Goal: Task Accomplishment & Management: Manage account settings

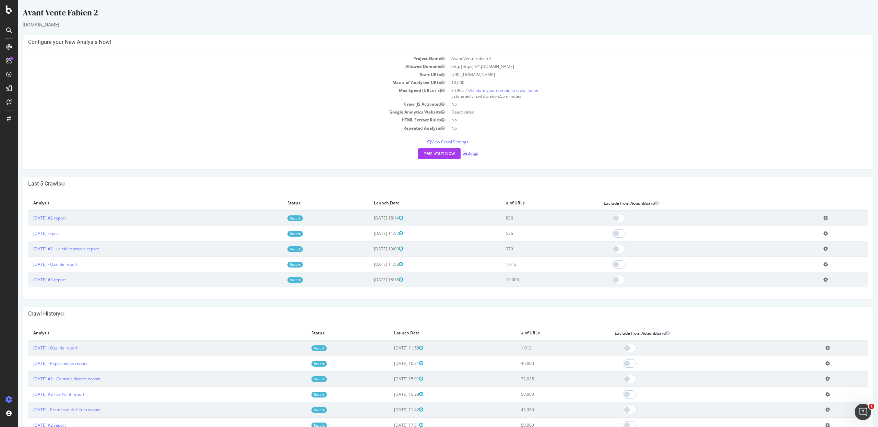
click at [466, 154] on link "Settings" at bounding box center [470, 153] width 15 height 6
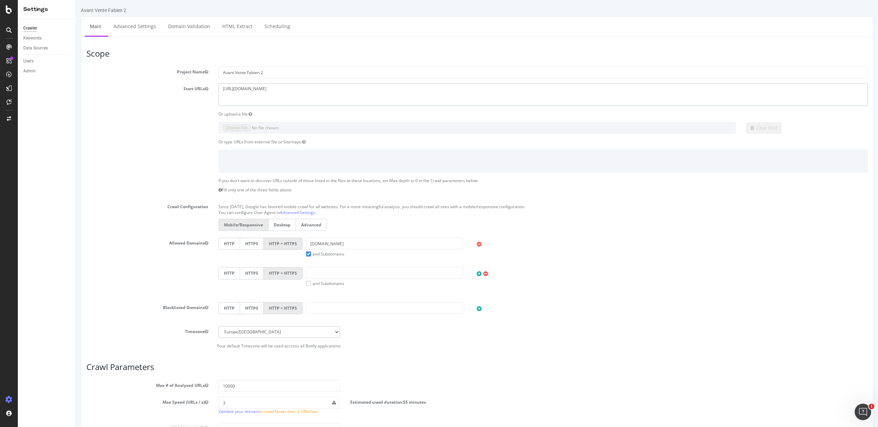
drag, startPoint x: 294, startPoint y: 97, endPoint x: 165, endPoint y: 62, distance: 133.9
click at [165, 62] on article "Scope Project Name Avant Vente Fabien 2 Start URLs [URL][DOMAIN_NAME] Or upload…" at bounding box center [476, 199] width 781 height 300
paste textarea "[DOMAIN_NAME][URL]"
type textarea "[URL][DOMAIN_NAME]"
drag, startPoint x: 337, startPoint y: 243, endPoint x: 281, endPoint y: 243, distance: 55.9
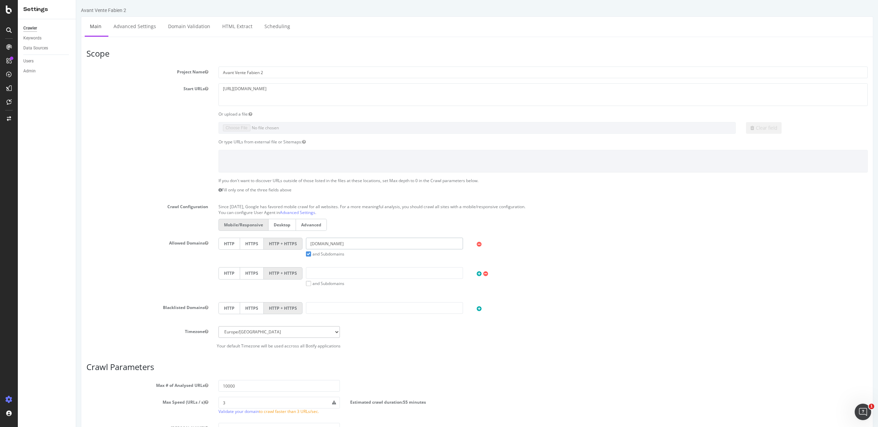
click at [281, 243] on div "HTTP HTTPS HTTP + HTTPS [DOMAIN_NAME] and Subdomains User Agent: Mobile Desktop…" at bounding box center [543, 247] width 656 height 19
paste input "[URL][DOMAIN_NAME]"
drag, startPoint x: 335, startPoint y: 245, endPoint x: 231, endPoint y: 245, distance: 103.9
click at [231, 245] on div "HTTP HTTPS HTTP + HTTPS [URL][DOMAIN_NAME] and Subdomains User Agent: Mobile De…" at bounding box center [543, 247] width 656 height 19
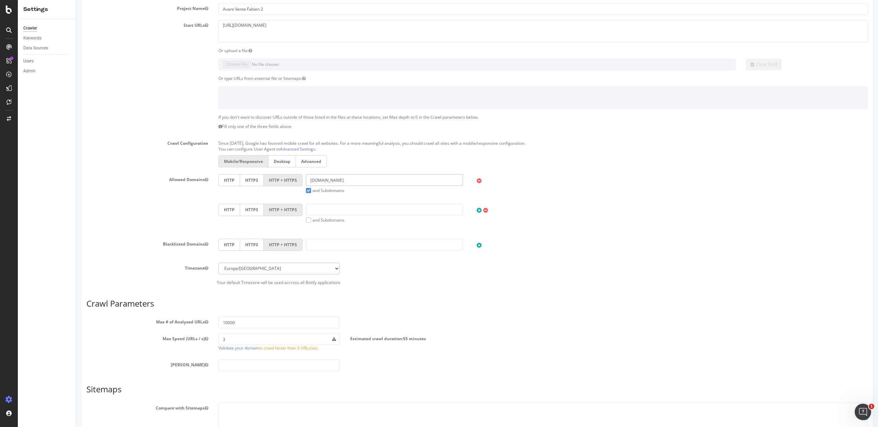
scroll to position [132, 0]
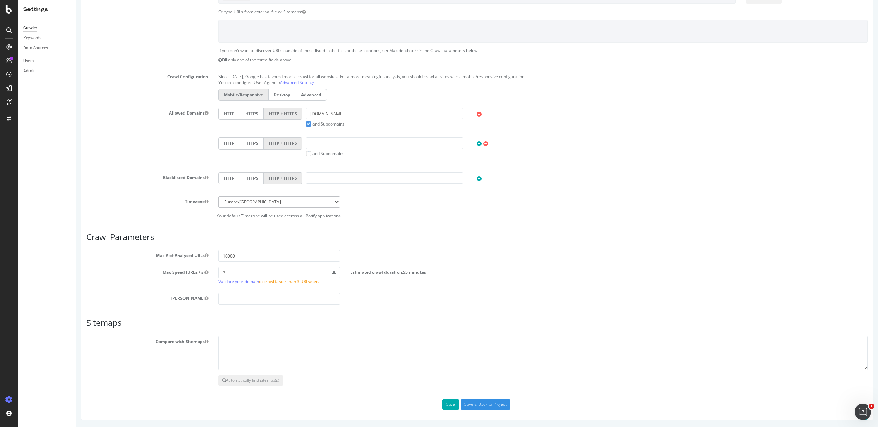
type input "[DOMAIN_NAME]"
click at [494, 404] on input "Save & Back to Project" at bounding box center [486, 404] width 50 height 10
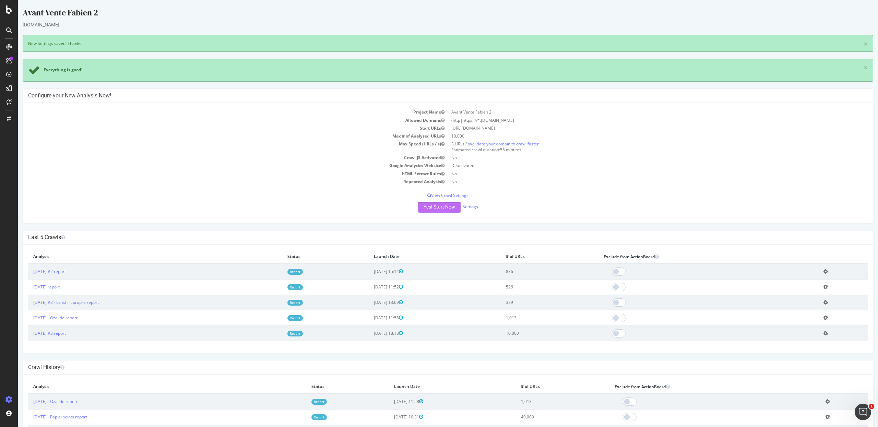
click at [439, 210] on button "Yes! Start Now" at bounding box center [439, 207] width 43 height 11
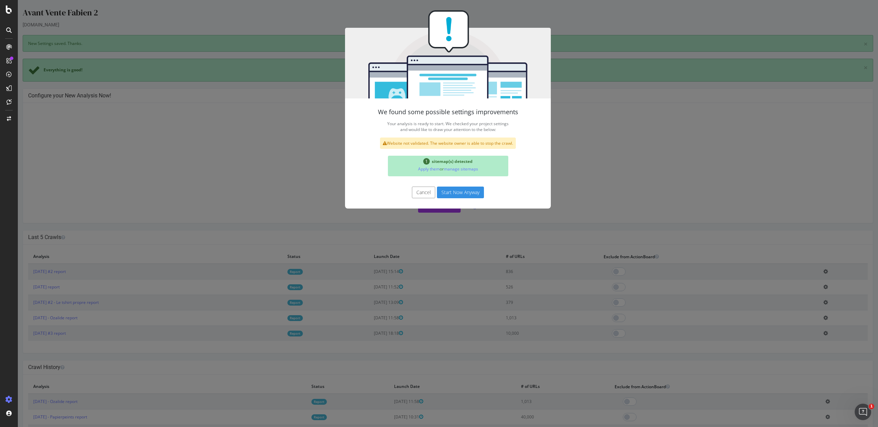
click at [442, 197] on button "Start Now Anyway" at bounding box center [460, 193] width 47 height 12
